Goal: Navigation & Orientation: Understand site structure

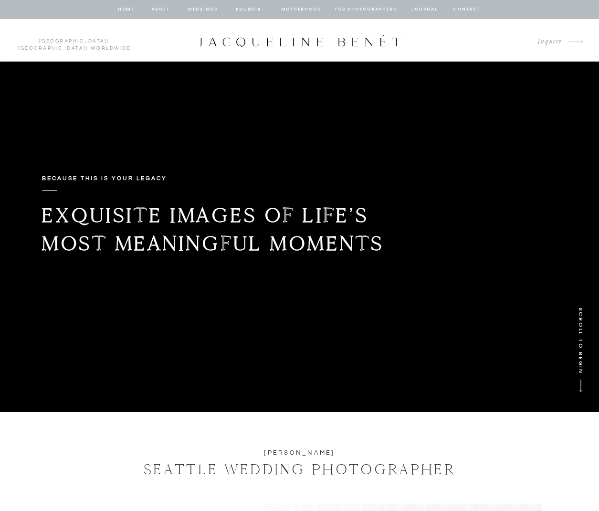
click at [160, 6] on nav "about" at bounding box center [161, 9] width 20 height 9
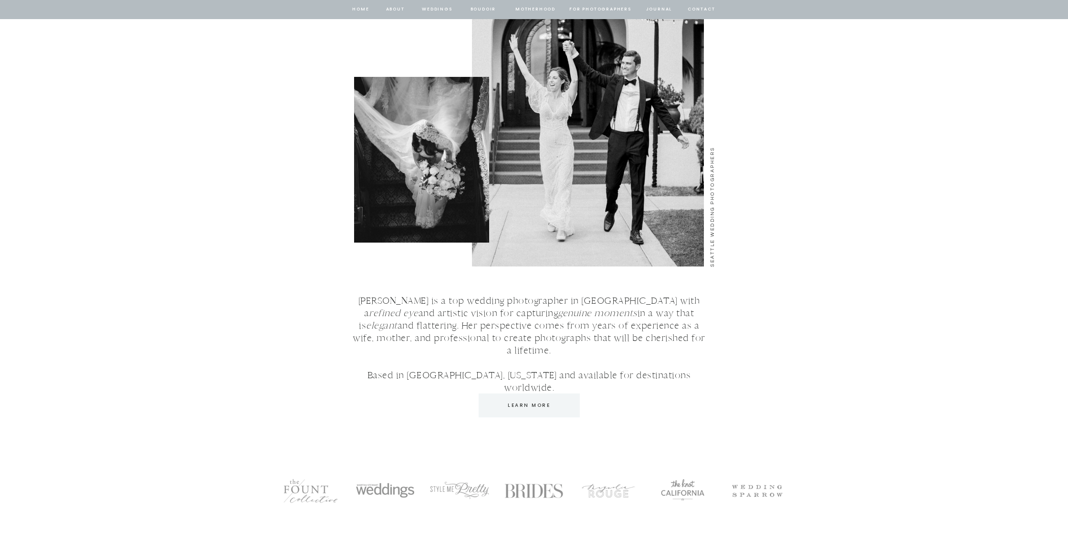
click at [655, 10] on nav "journal" at bounding box center [659, 9] width 30 height 9
